Goal: Task Accomplishment & Management: Use online tool/utility

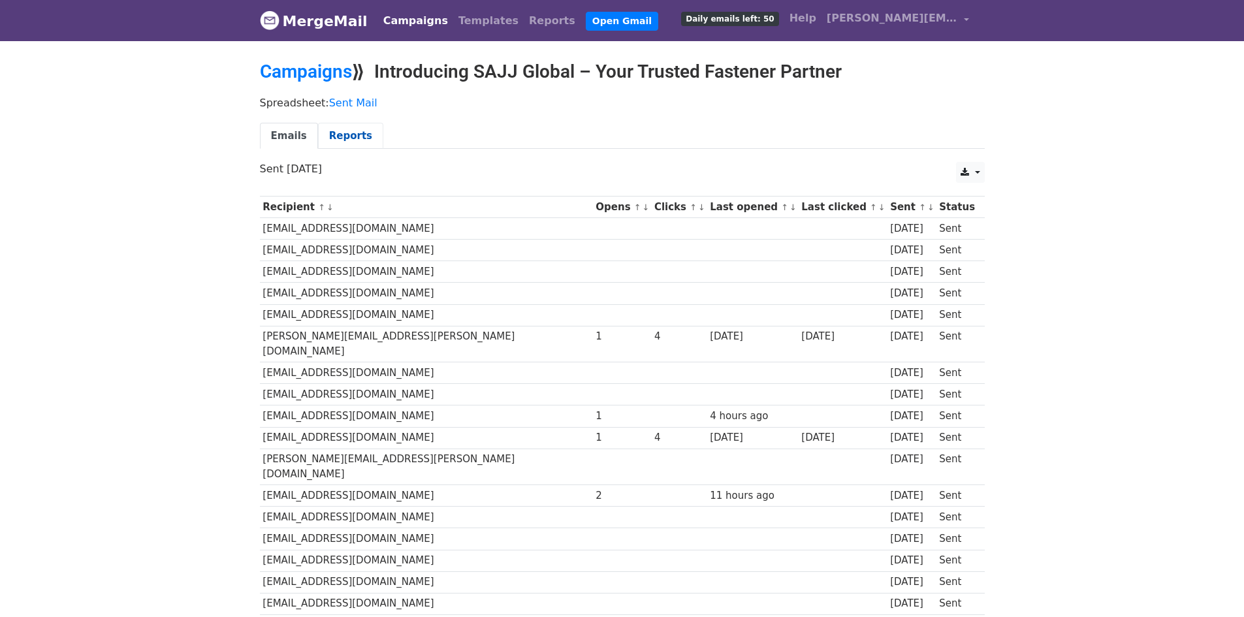
click at [326, 131] on link "Reports" at bounding box center [350, 136] width 65 height 27
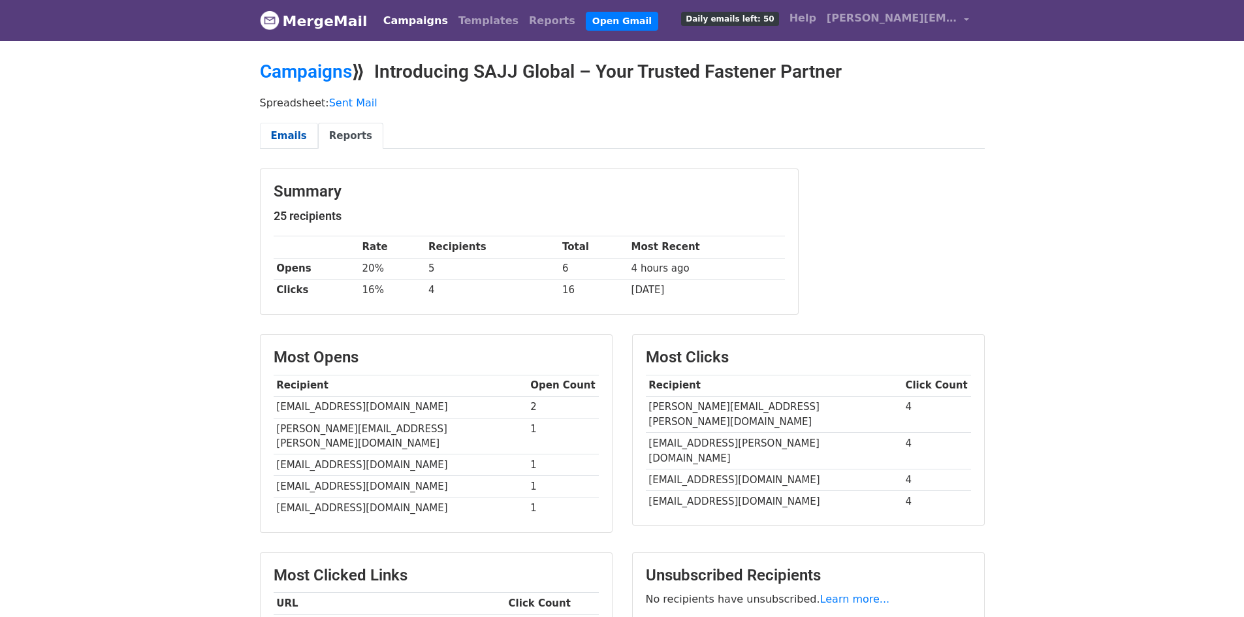
click at [274, 129] on link "Emails" at bounding box center [289, 136] width 58 height 27
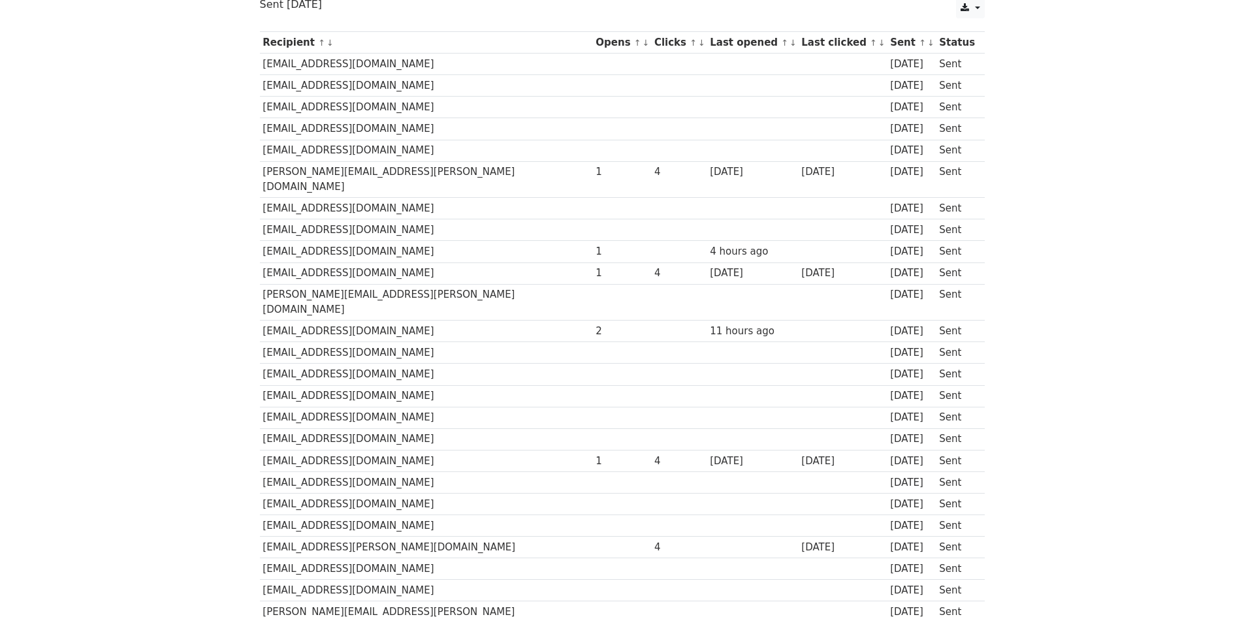
scroll to position [196, 0]
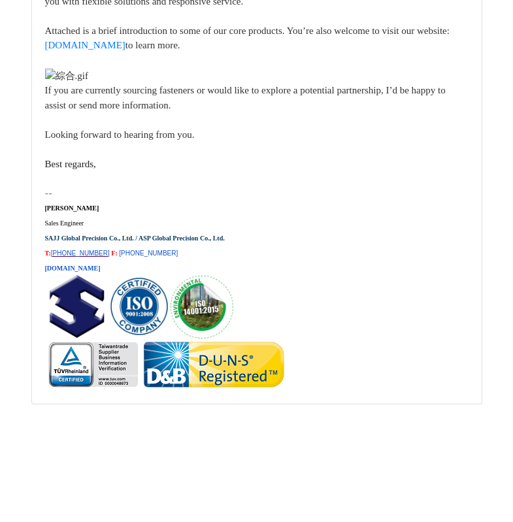
scroll to position [18749, 0]
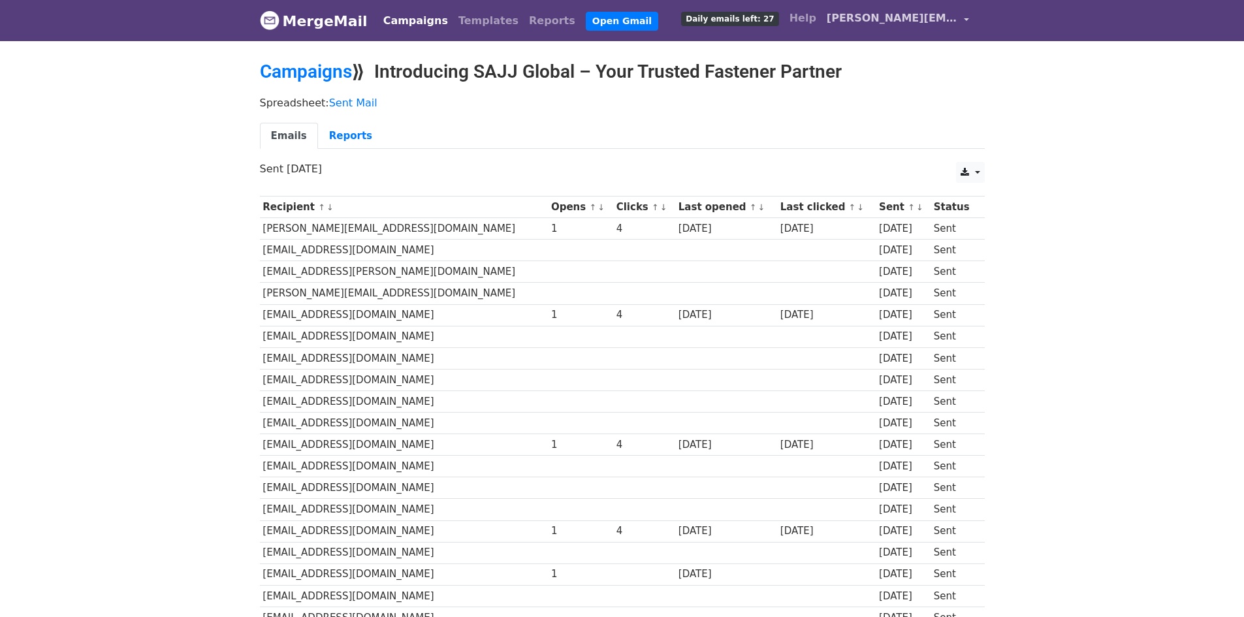
click at [867, 20] on span "[PERSON_NAME][EMAIL_ADDRESS][DOMAIN_NAME]" at bounding box center [892, 18] width 131 height 16
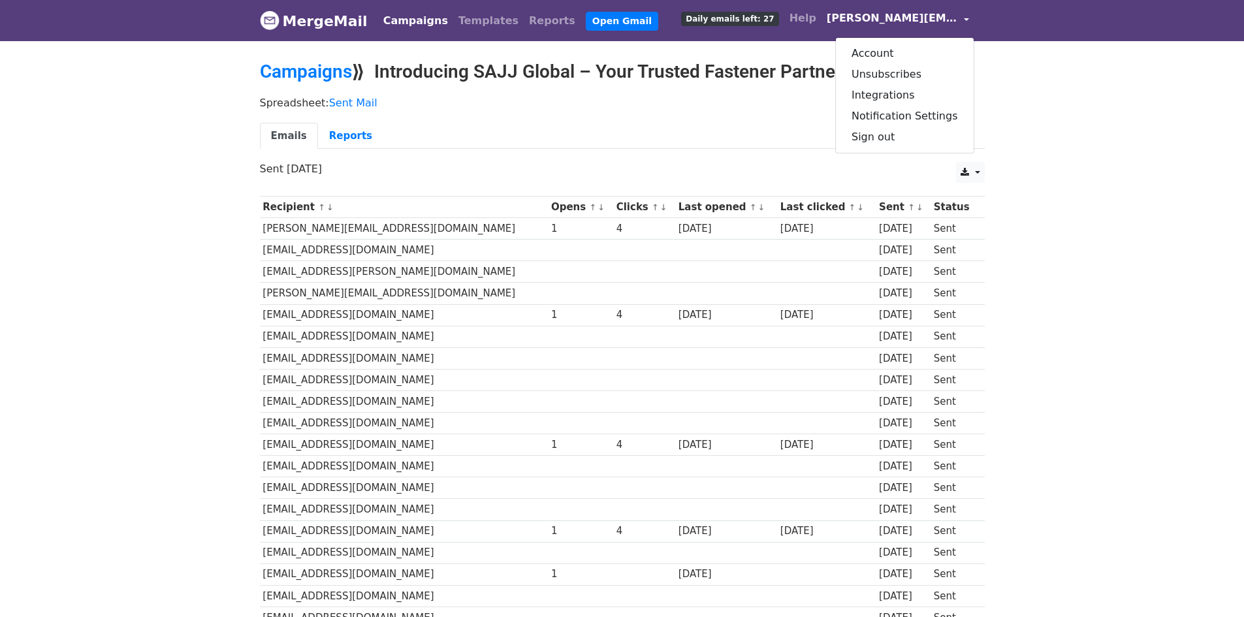
click at [288, 23] on link "MergeMail" at bounding box center [314, 20] width 108 height 27
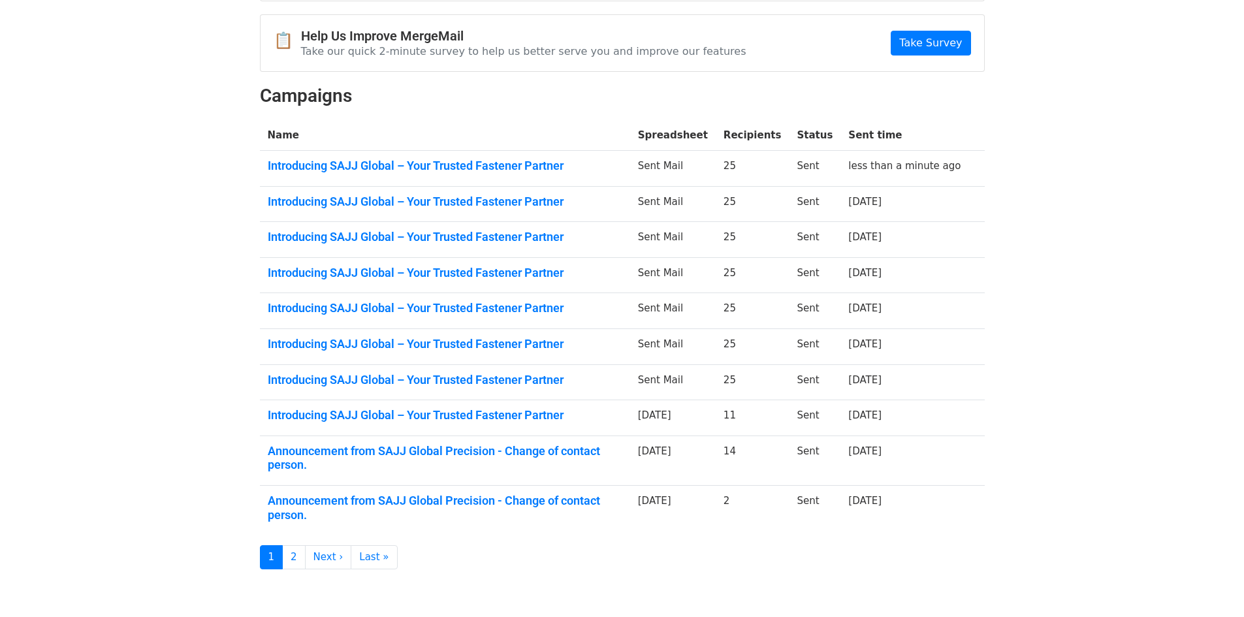
scroll to position [131, 0]
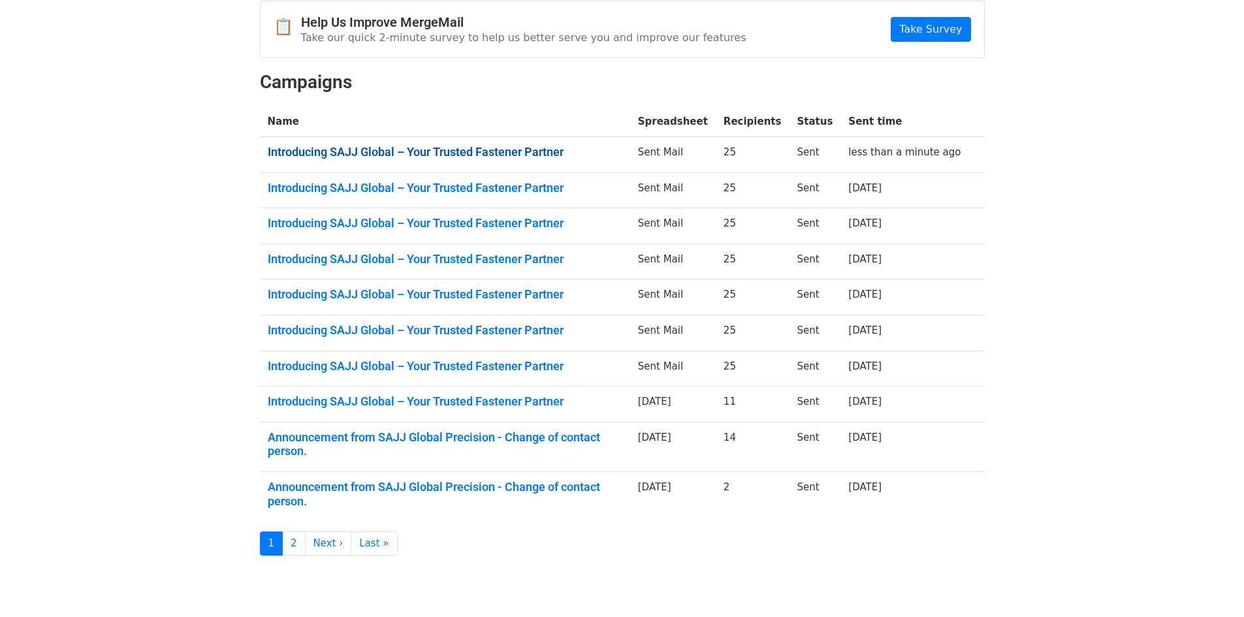
click at [391, 146] on link "Introducing SAJJ Global – Your Trusted Fastener Partner" at bounding box center [445, 152] width 355 height 14
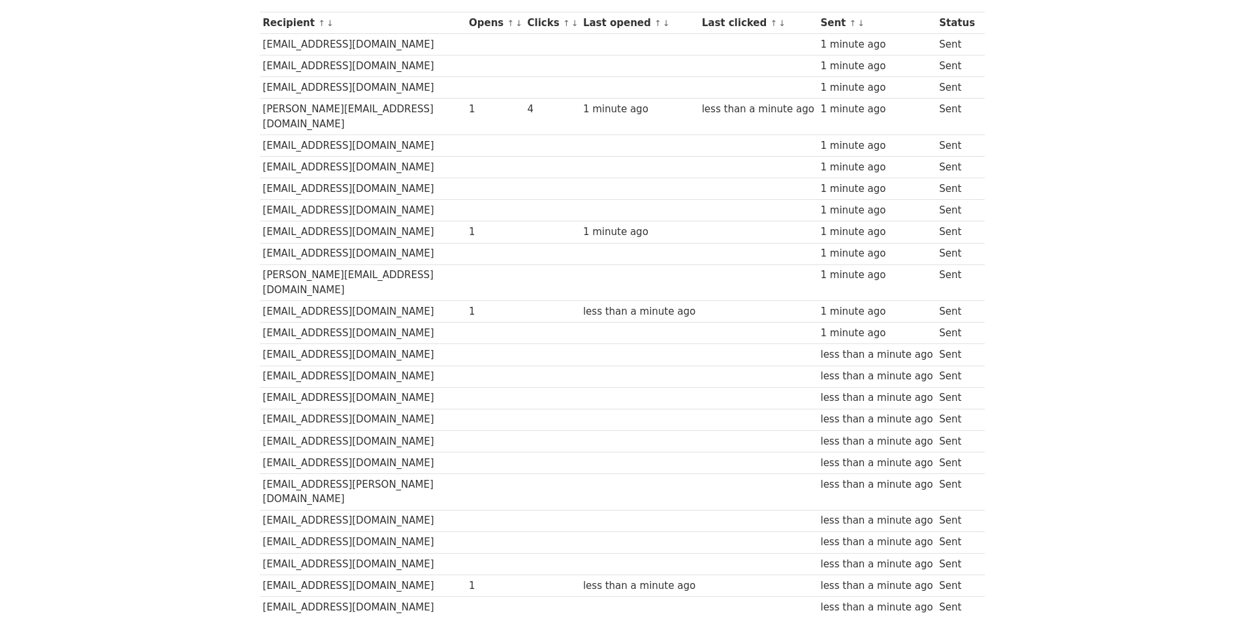
scroll to position [257, 0]
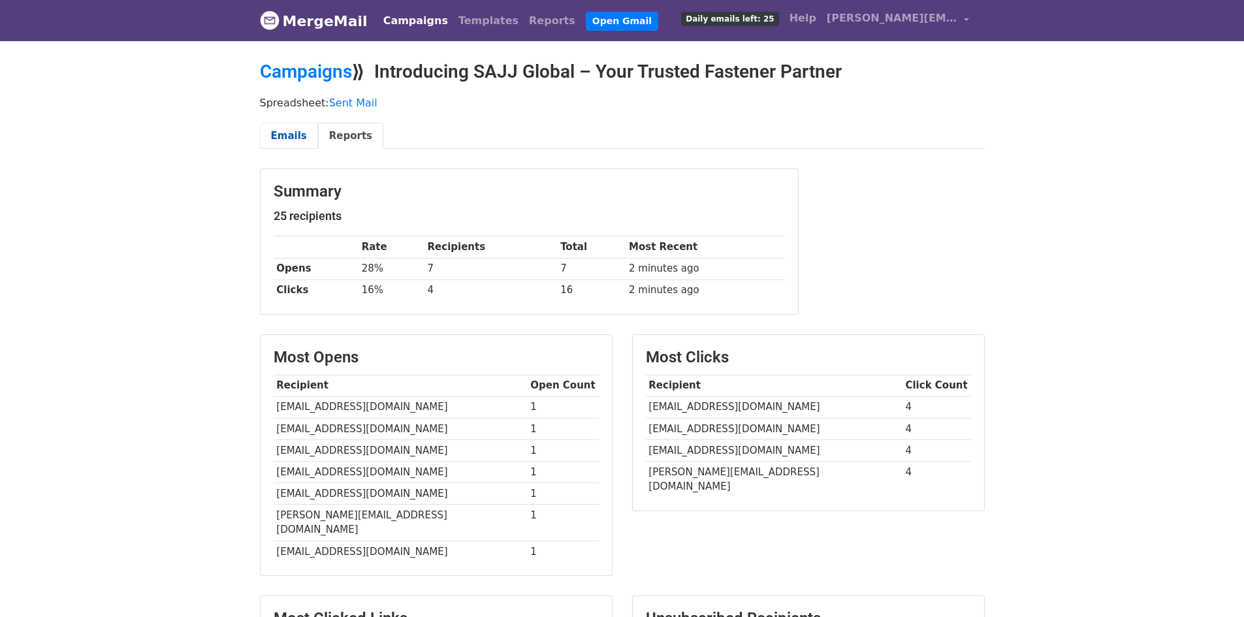
click at [295, 137] on link "Emails" at bounding box center [289, 136] width 58 height 27
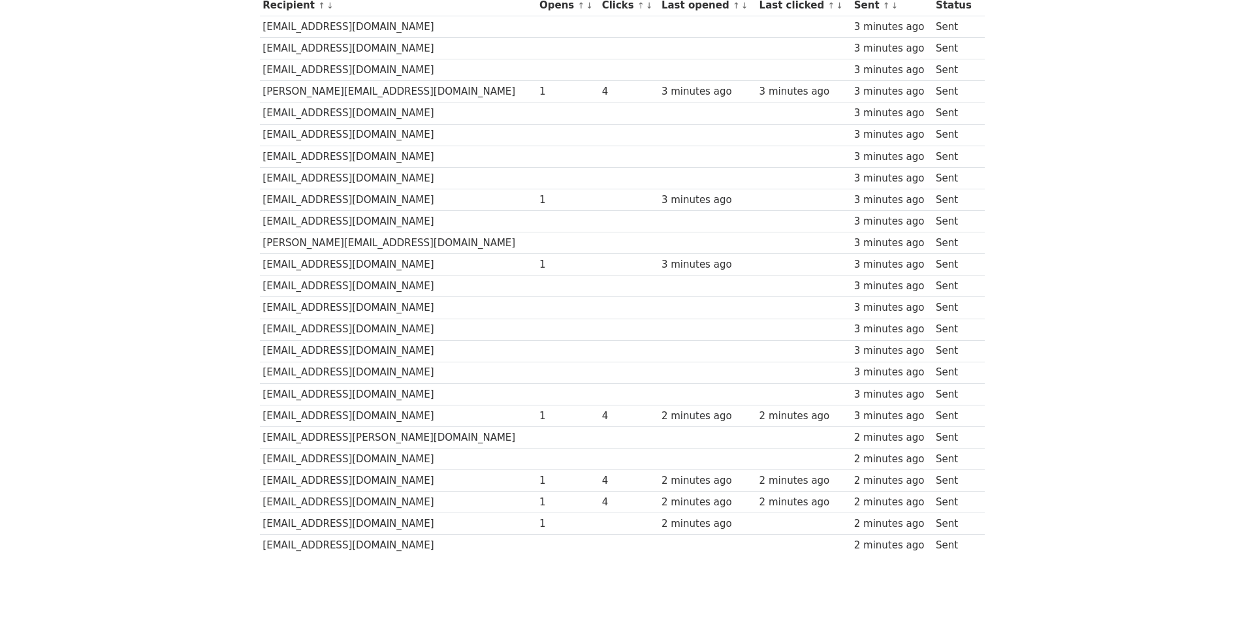
scroll to position [126, 0]
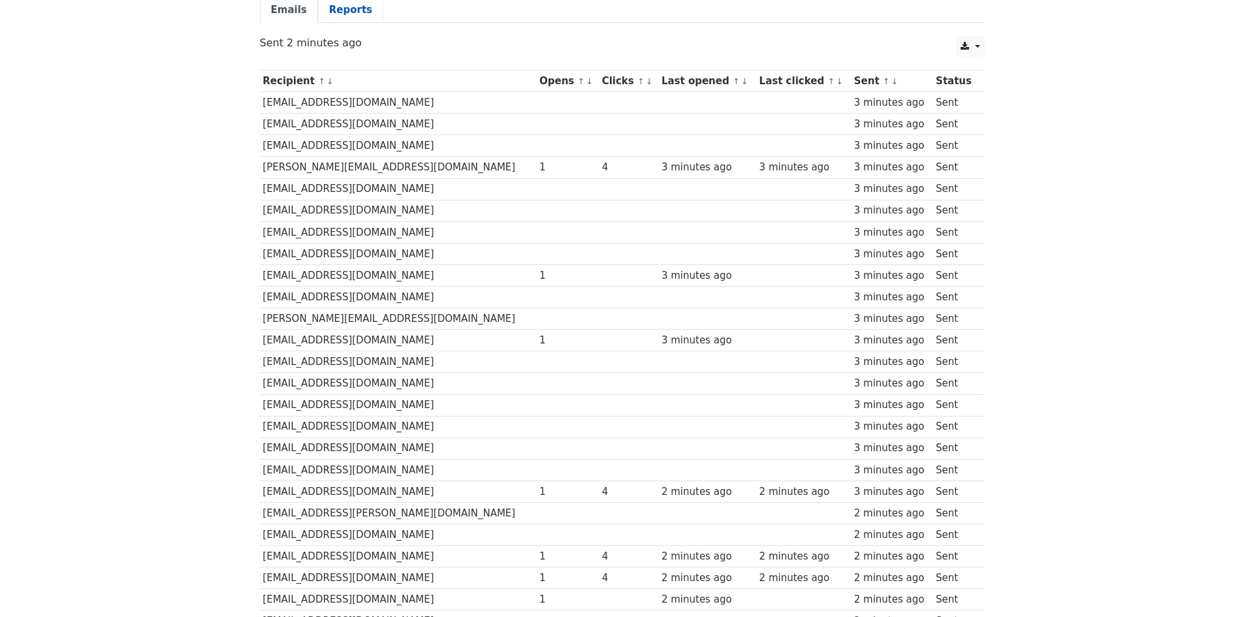
click at [346, 10] on link "Reports" at bounding box center [350, 10] width 65 height 27
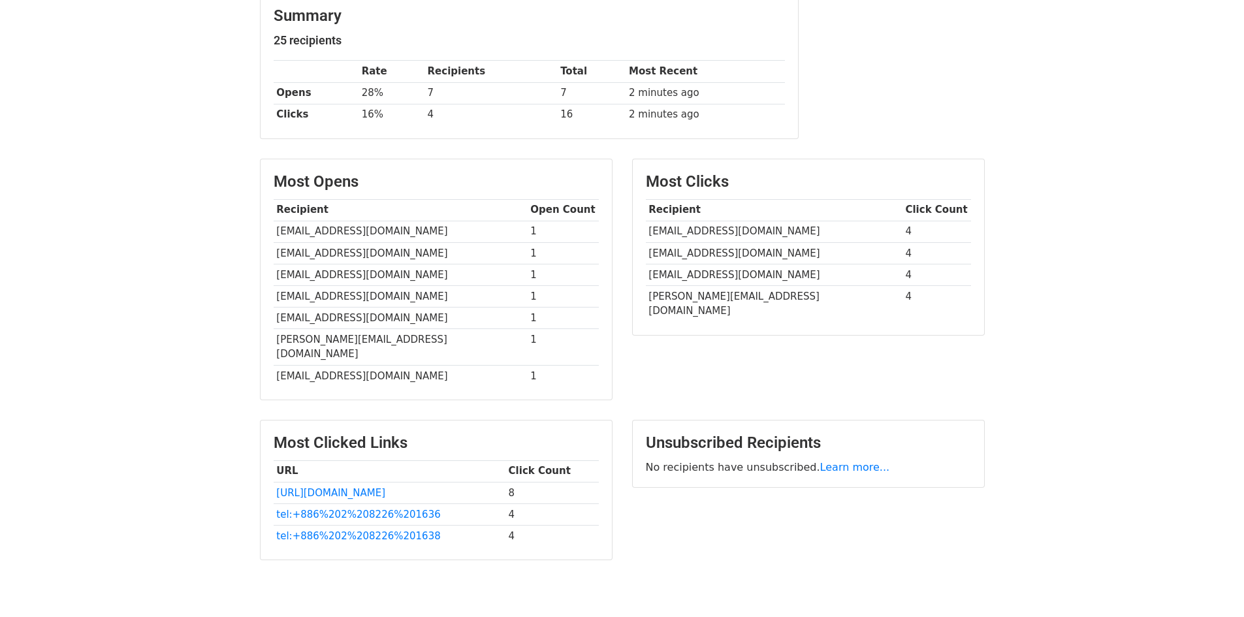
scroll to position [223, 0]
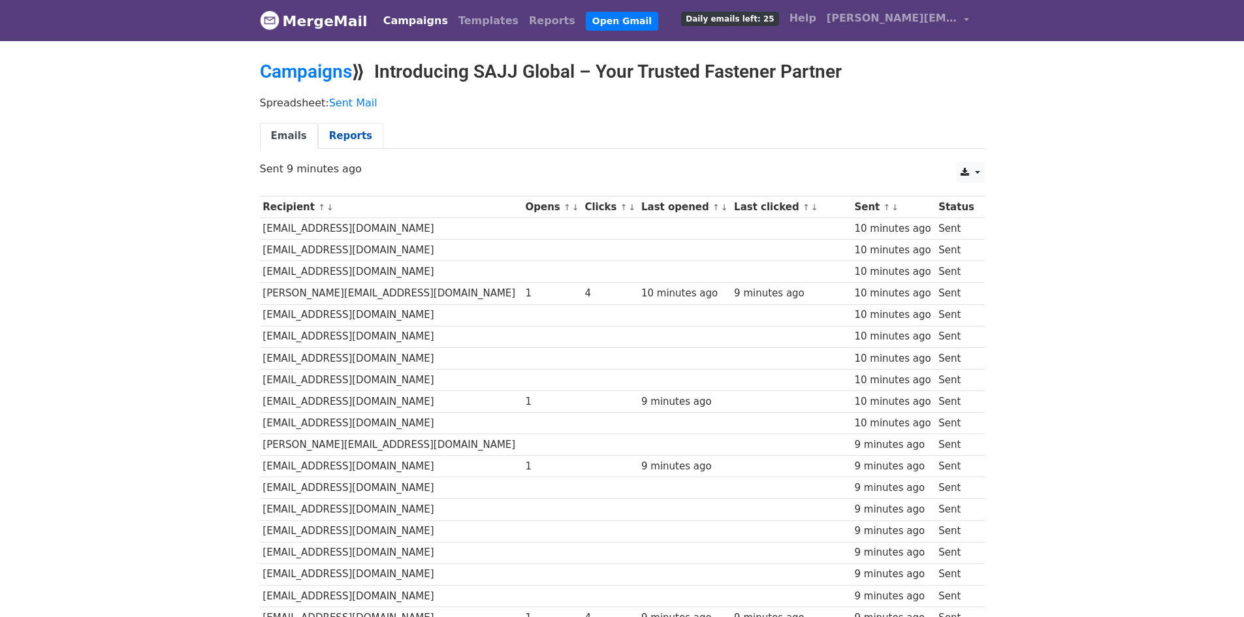
click at [355, 133] on link "Reports" at bounding box center [350, 136] width 65 height 27
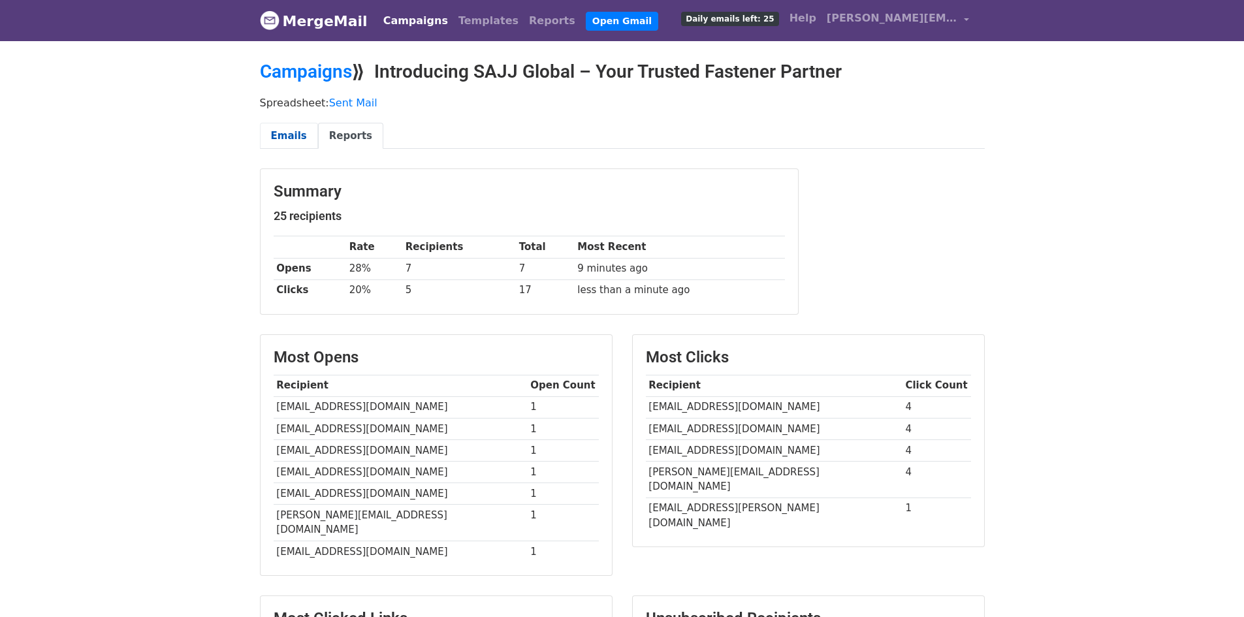
click at [303, 144] on link "Emails" at bounding box center [289, 136] width 58 height 27
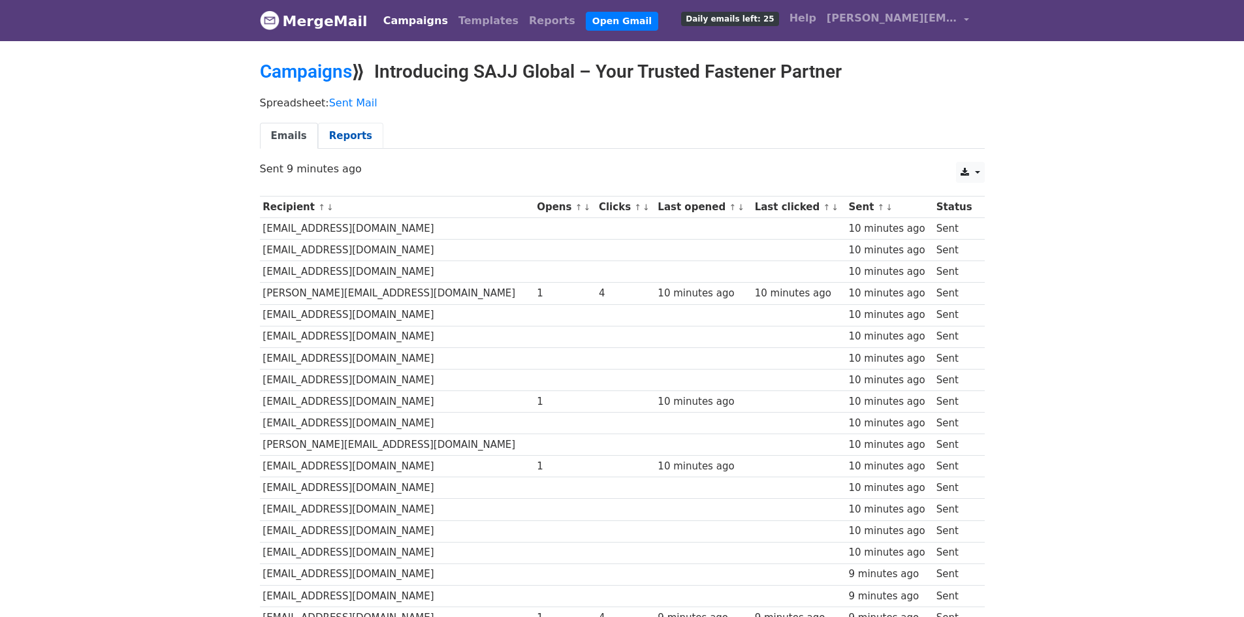
click at [322, 140] on link "Reports" at bounding box center [350, 136] width 65 height 27
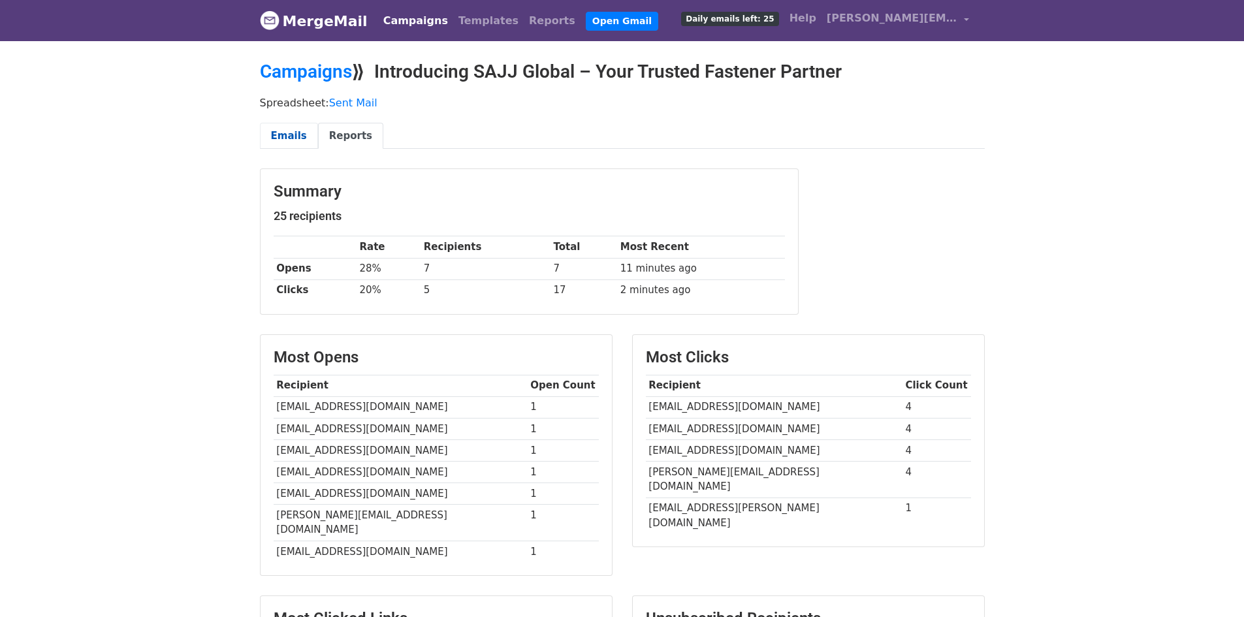
click at [288, 142] on link "Emails" at bounding box center [289, 136] width 58 height 27
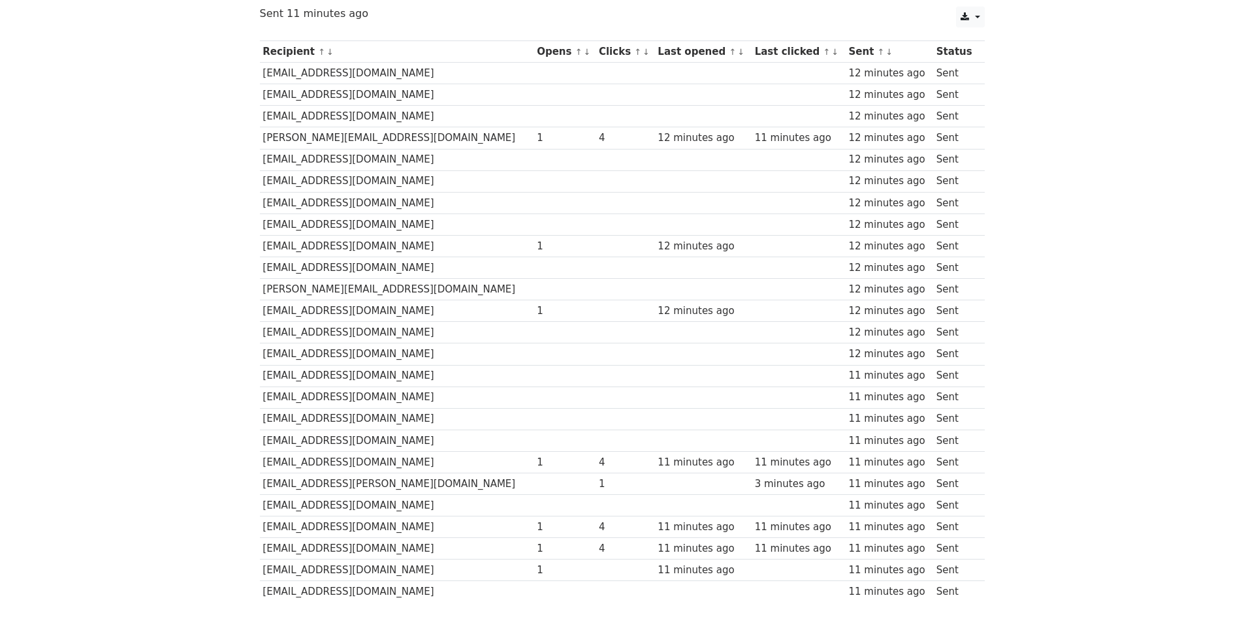
scroll to position [196, 0]
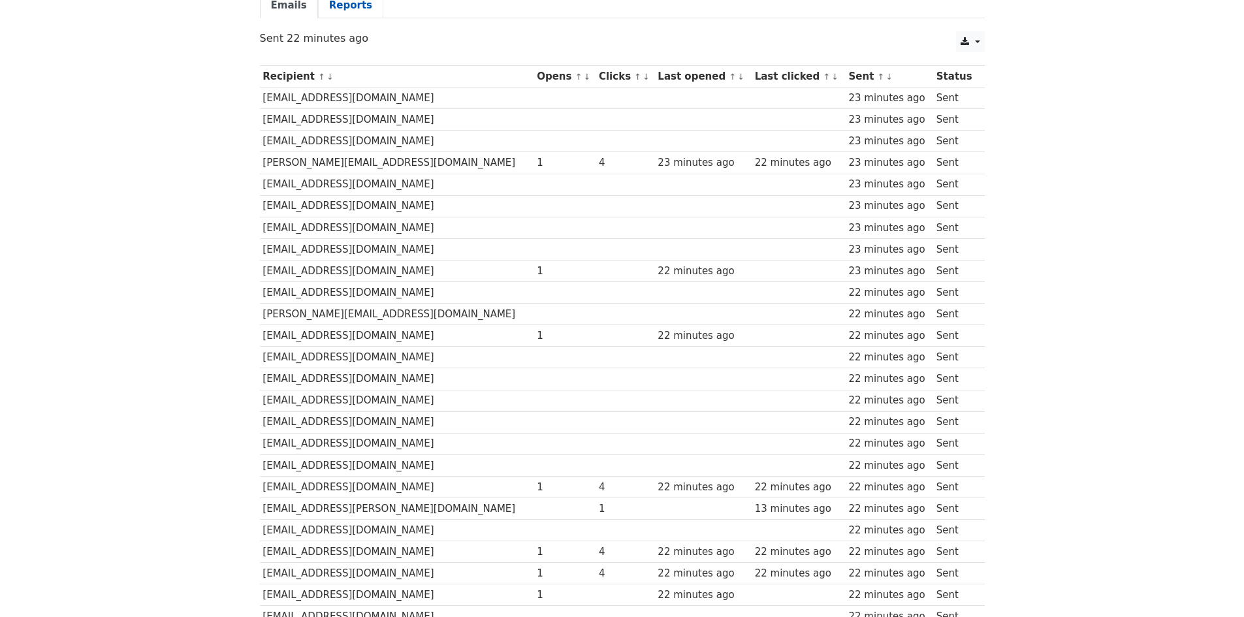
click at [342, 4] on link "Reports" at bounding box center [350, 5] width 65 height 27
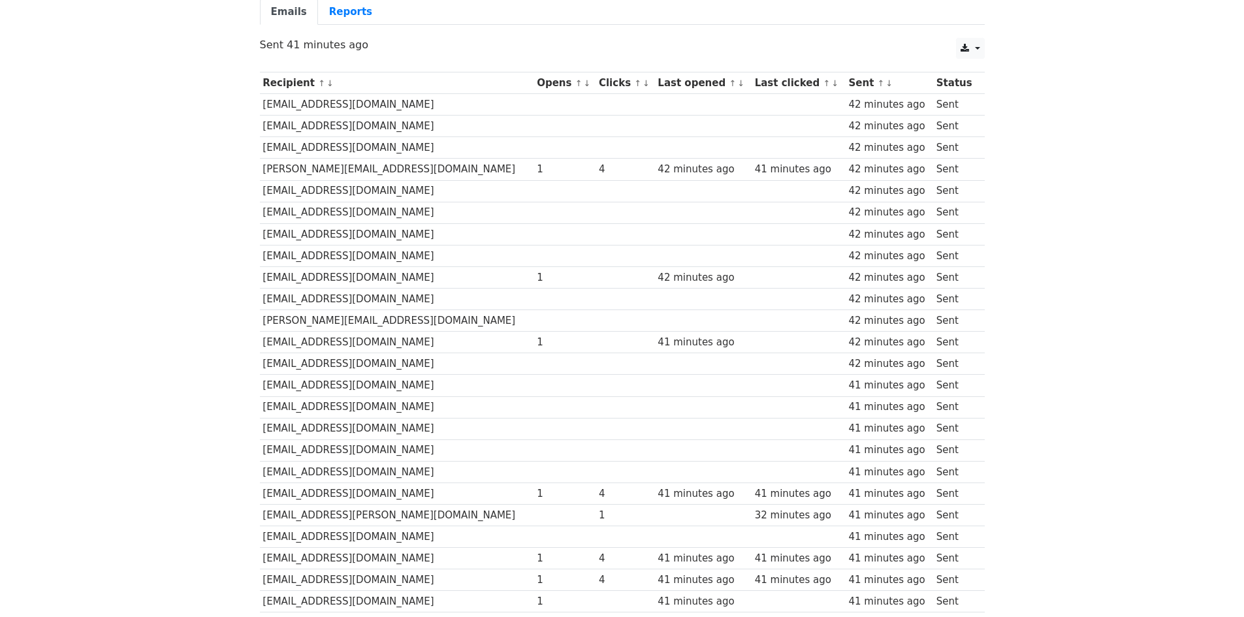
scroll to position [61, 0]
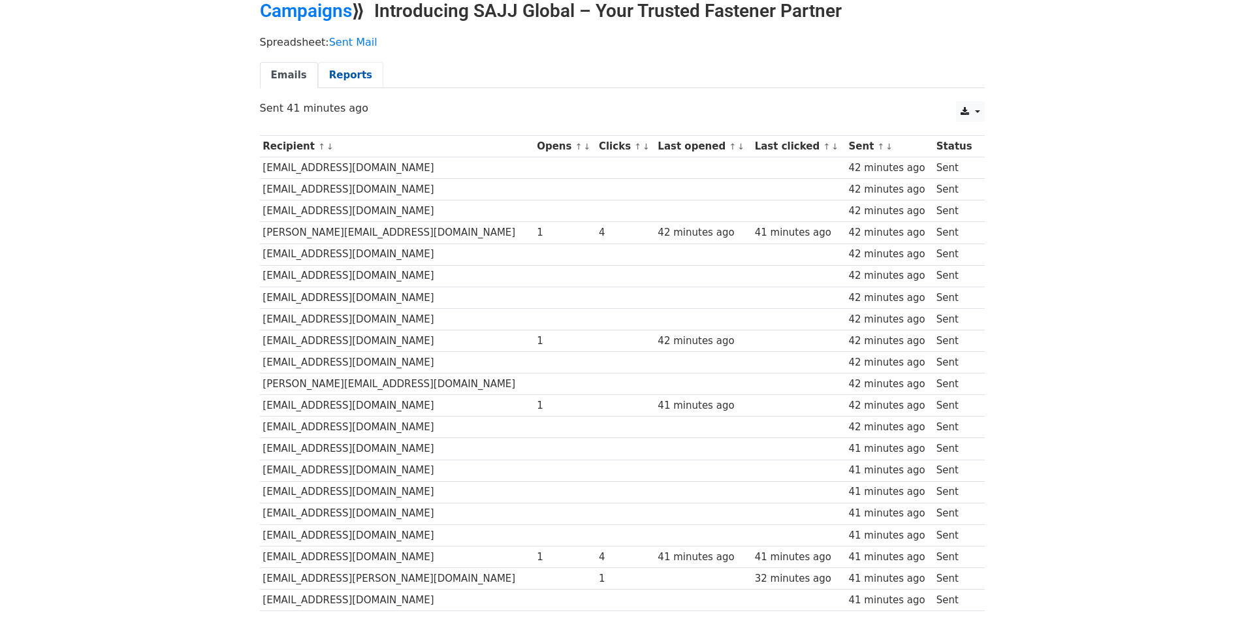
click at [345, 77] on link "Reports" at bounding box center [350, 75] width 65 height 27
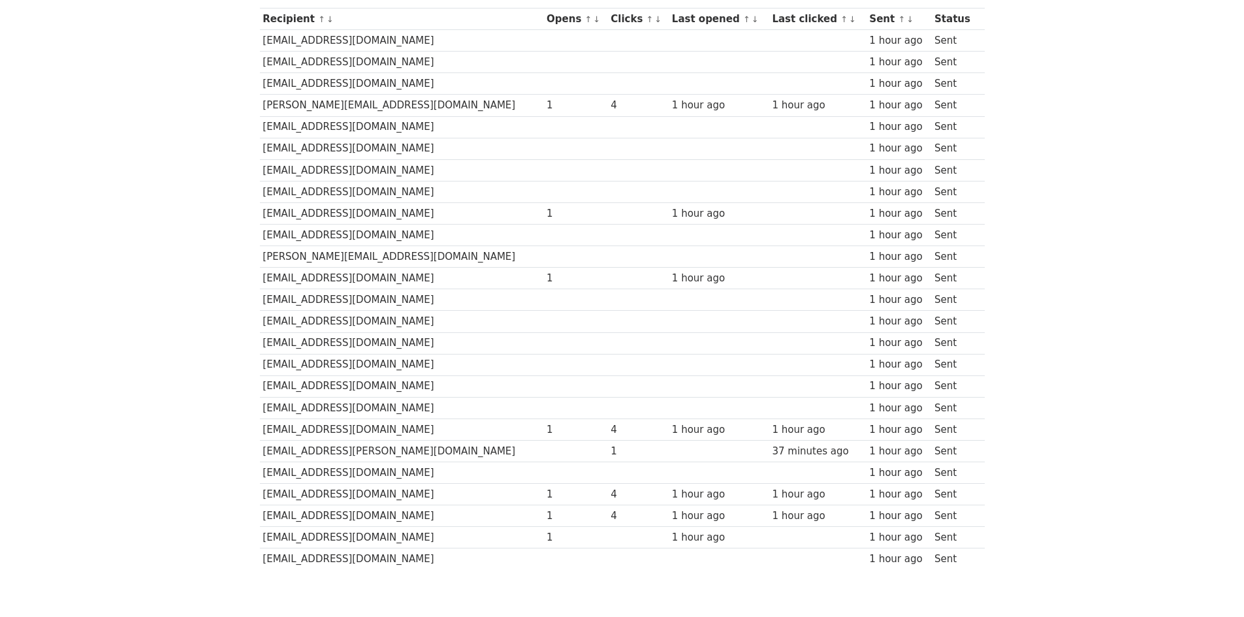
scroll to position [196, 0]
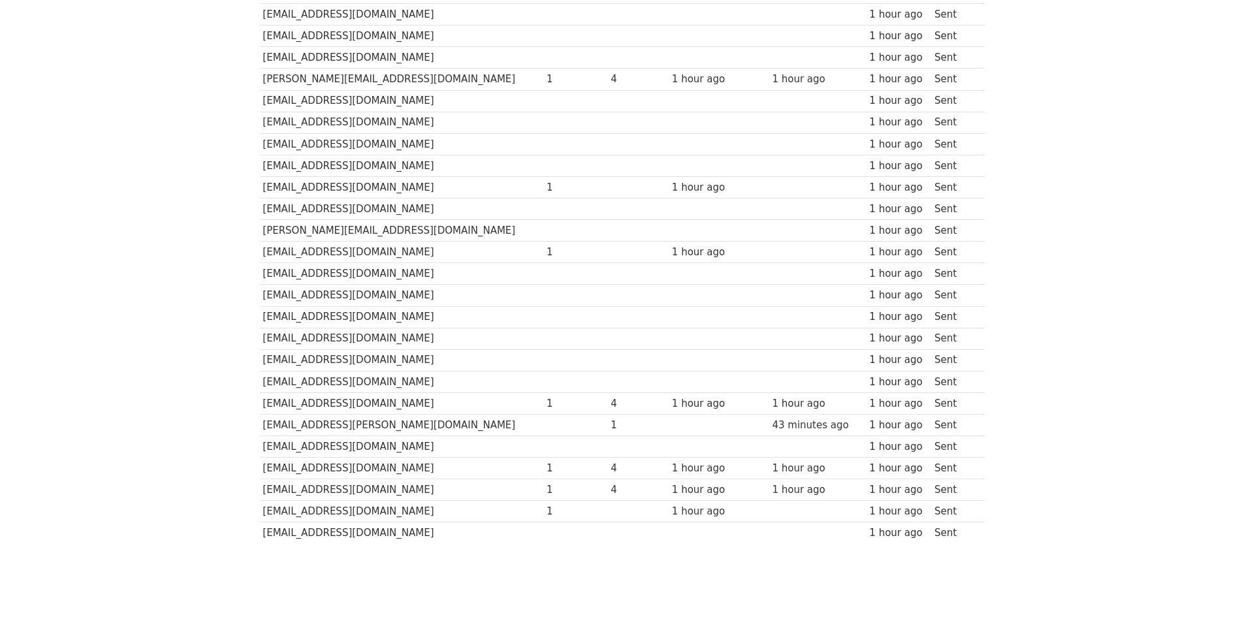
scroll to position [191, 0]
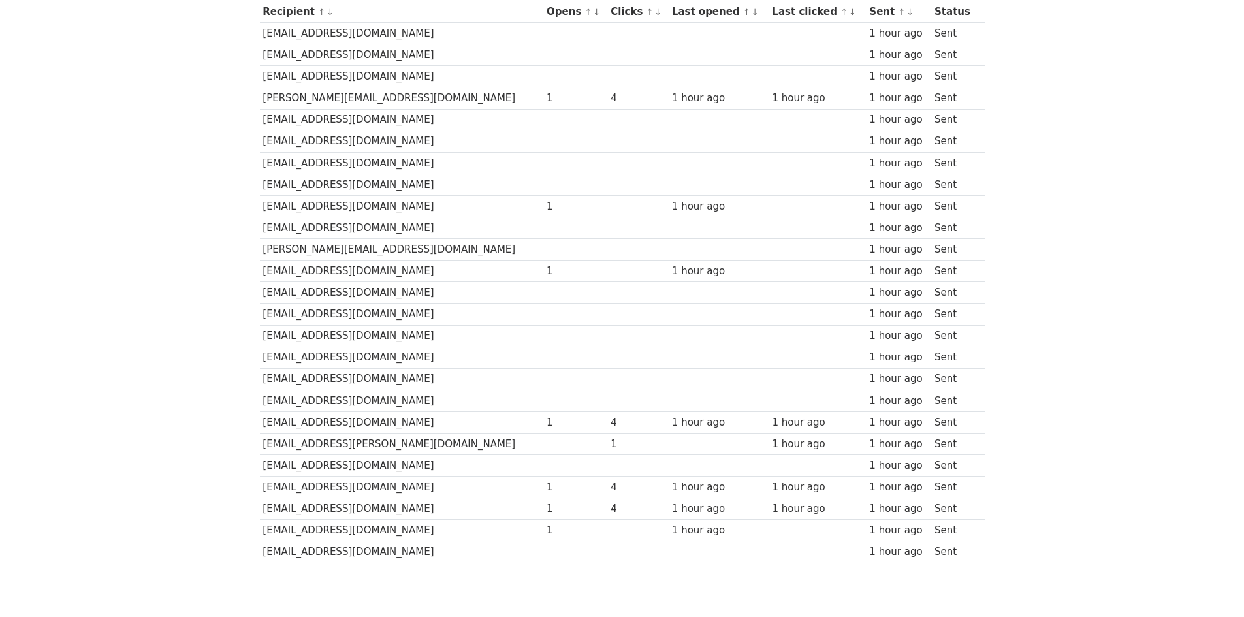
scroll to position [196, 0]
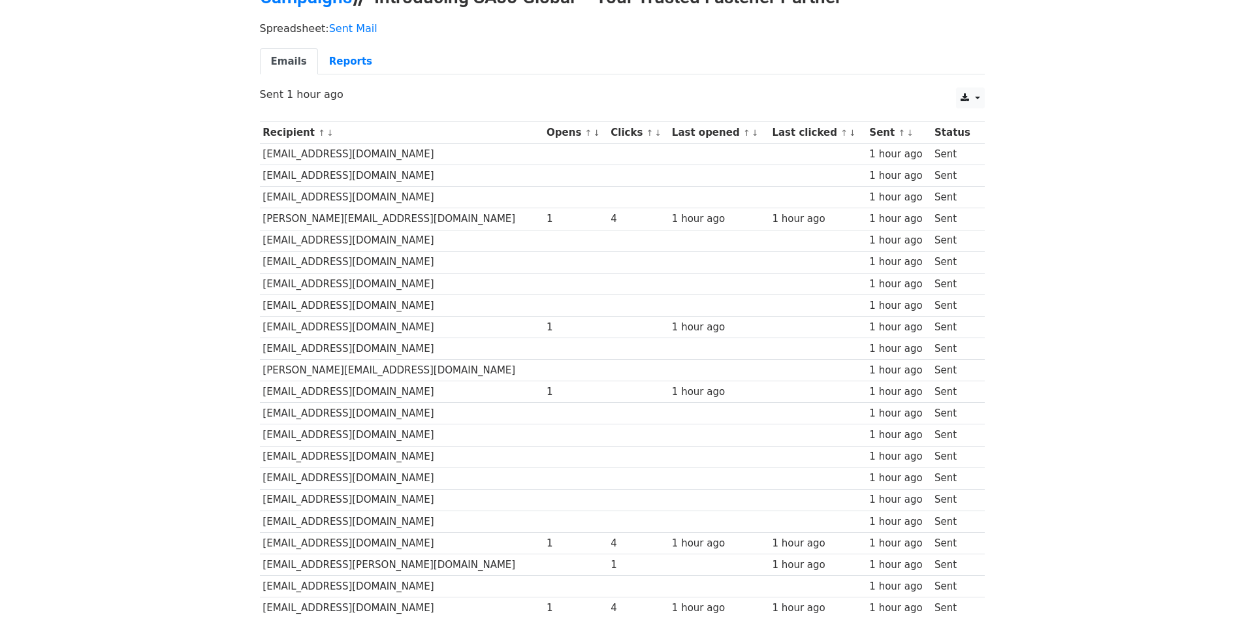
scroll to position [61, 0]
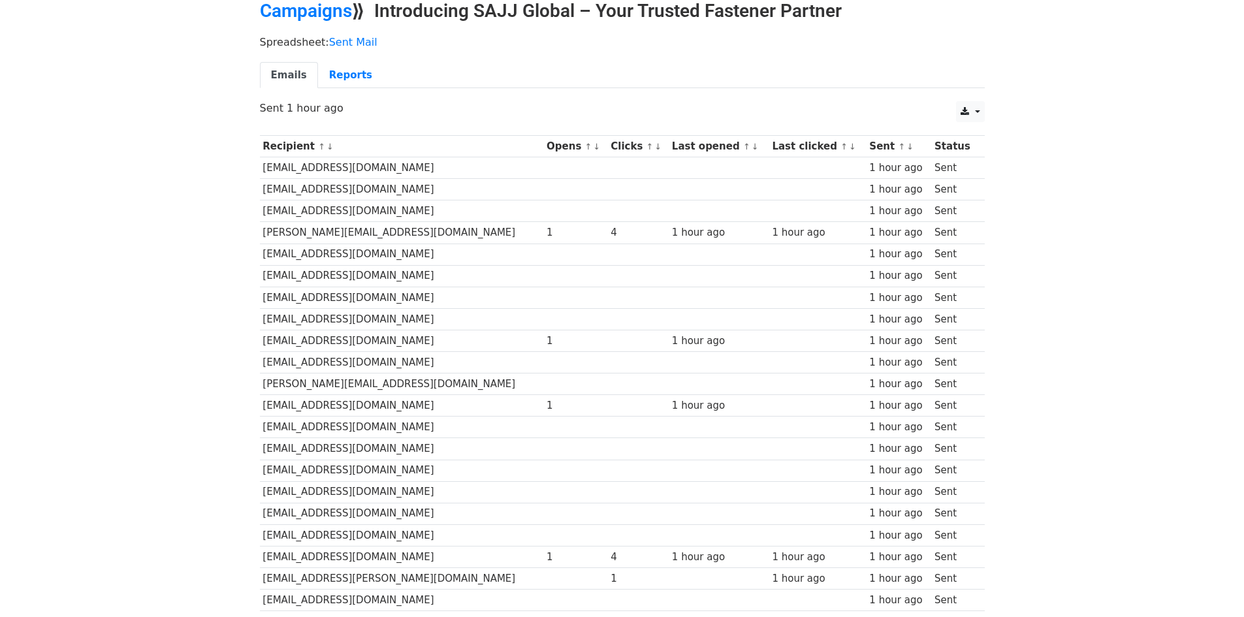
click at [691, 57] on div "Spreadsheet: Sent Mail Emails Reports" at bounding box center [622, 65] width 745 height 73
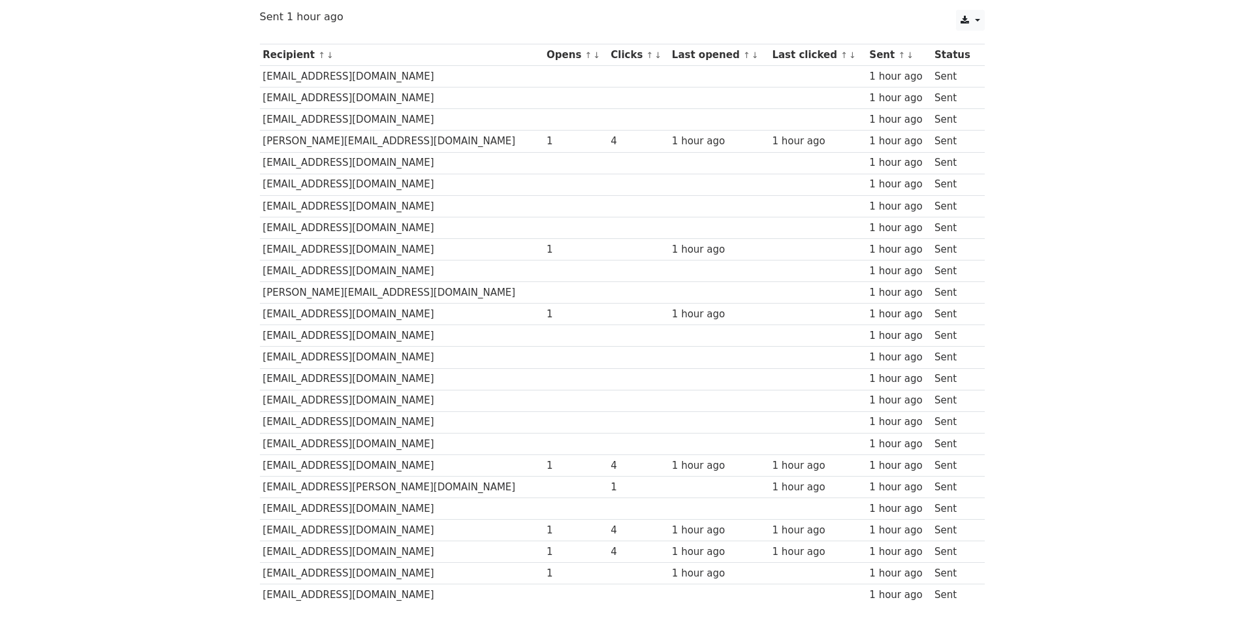
scroll to position [126, 0]
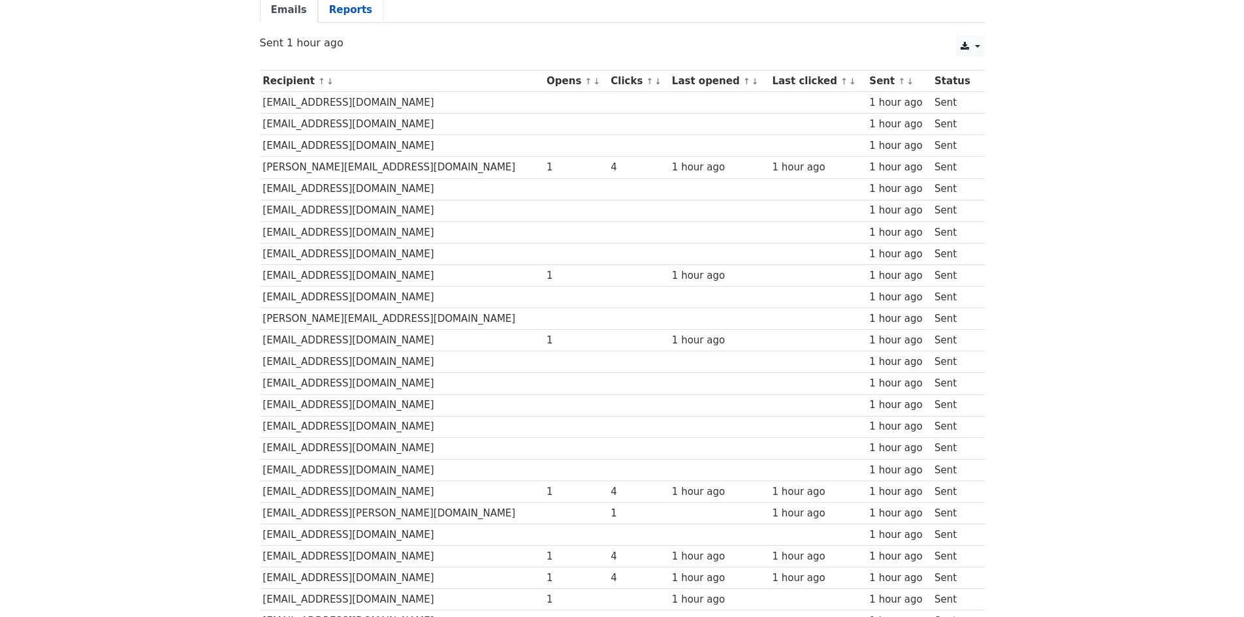
click at [368, 10] on link "Reports" at bounding box center [350, 10] width 65 height 27
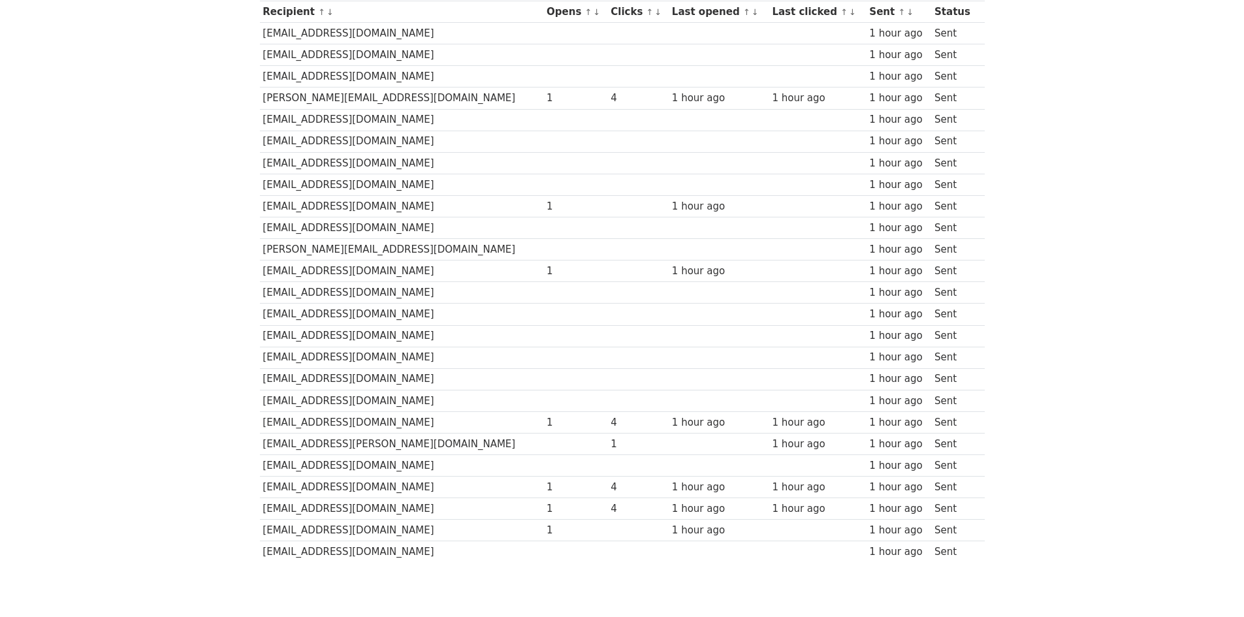
scroll to position [196, 0]
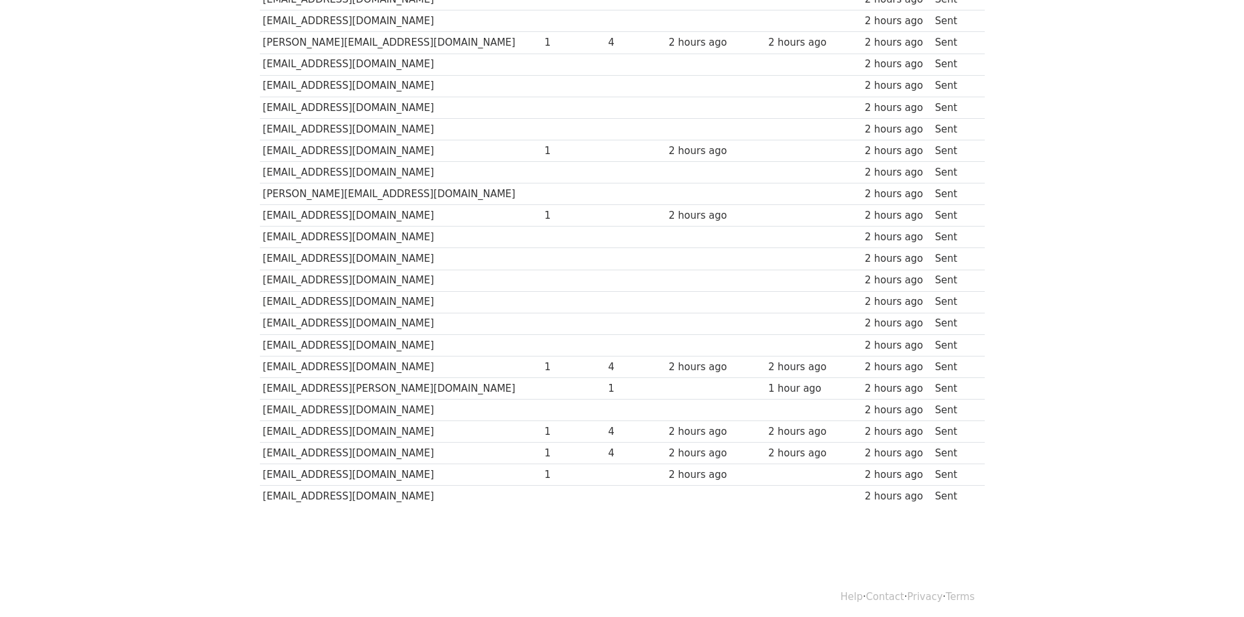
scroll to position [257, 0]
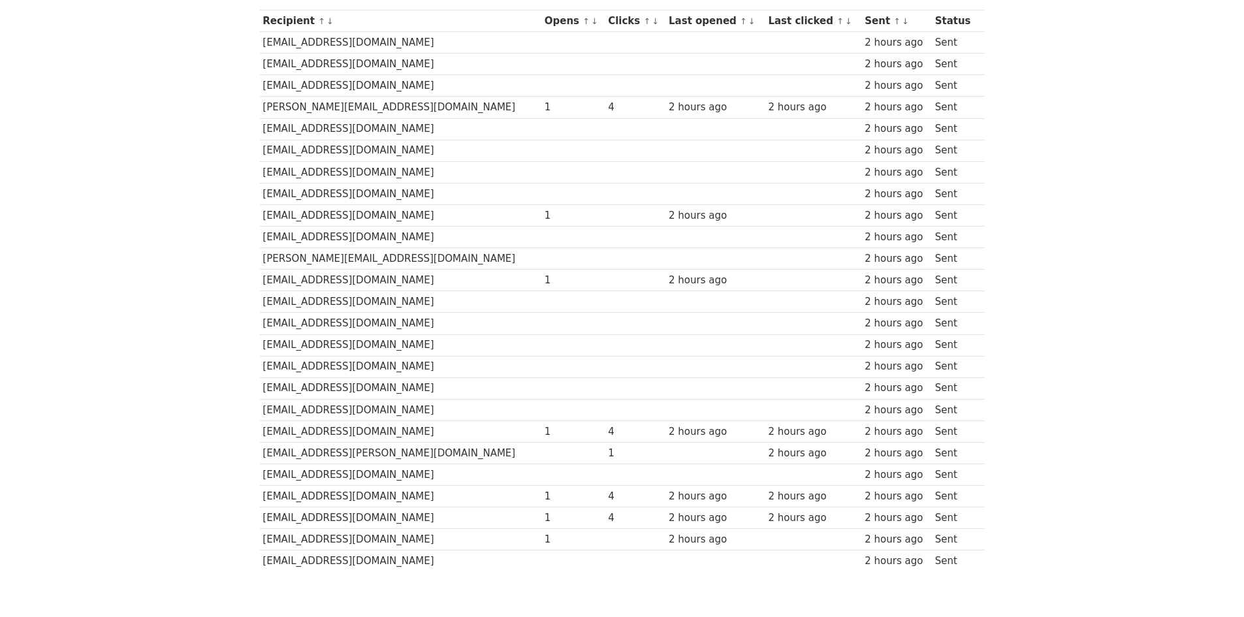
scroll to position [61, 0]
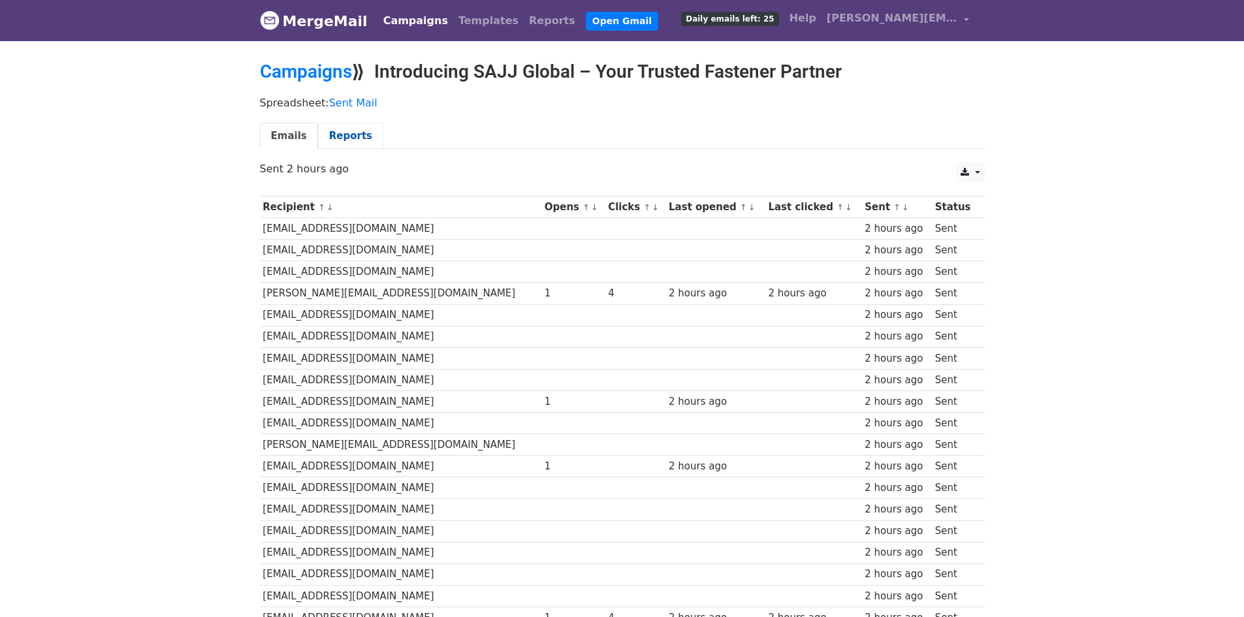
click at [340, 135] on link "Reports" at bounding box center [350, 136] width 65 height 27
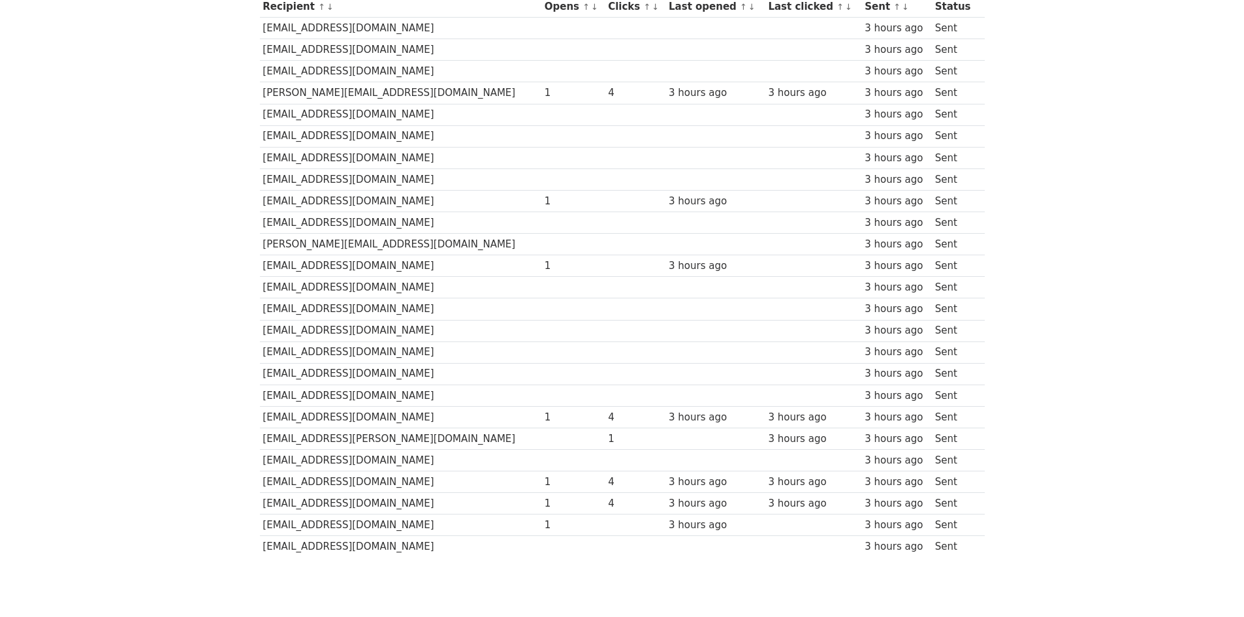
scroll to position [126, 0]
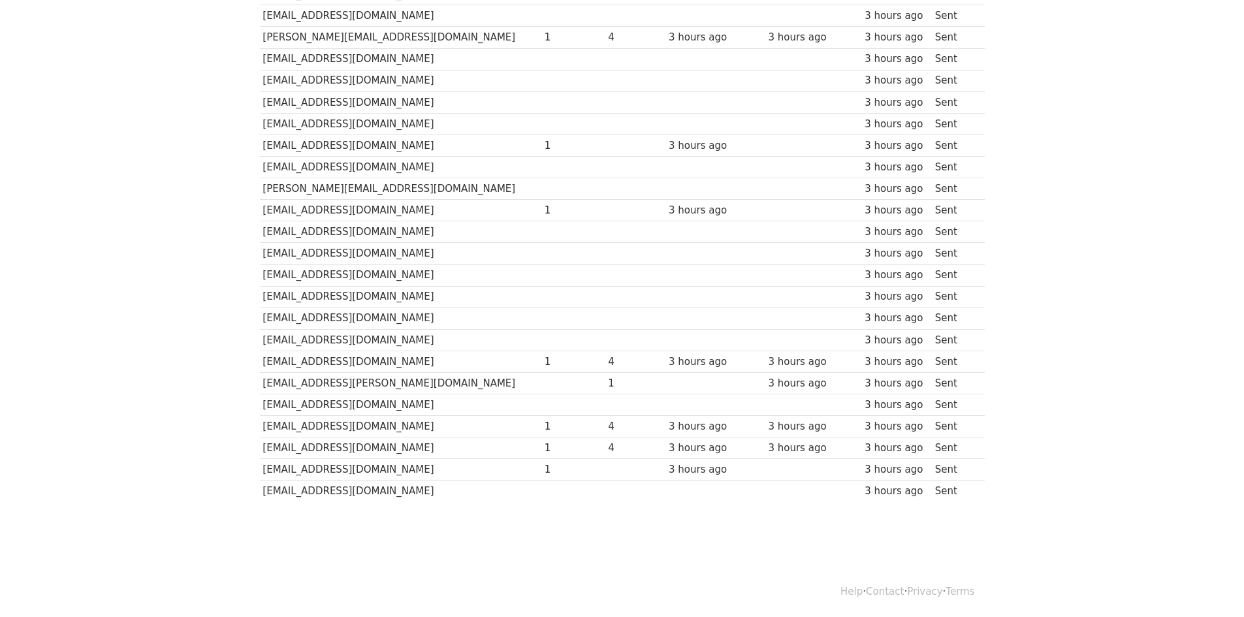
scroll to position [257, 0]
